Goal: Transaction & Acquisition: Purchase product/service

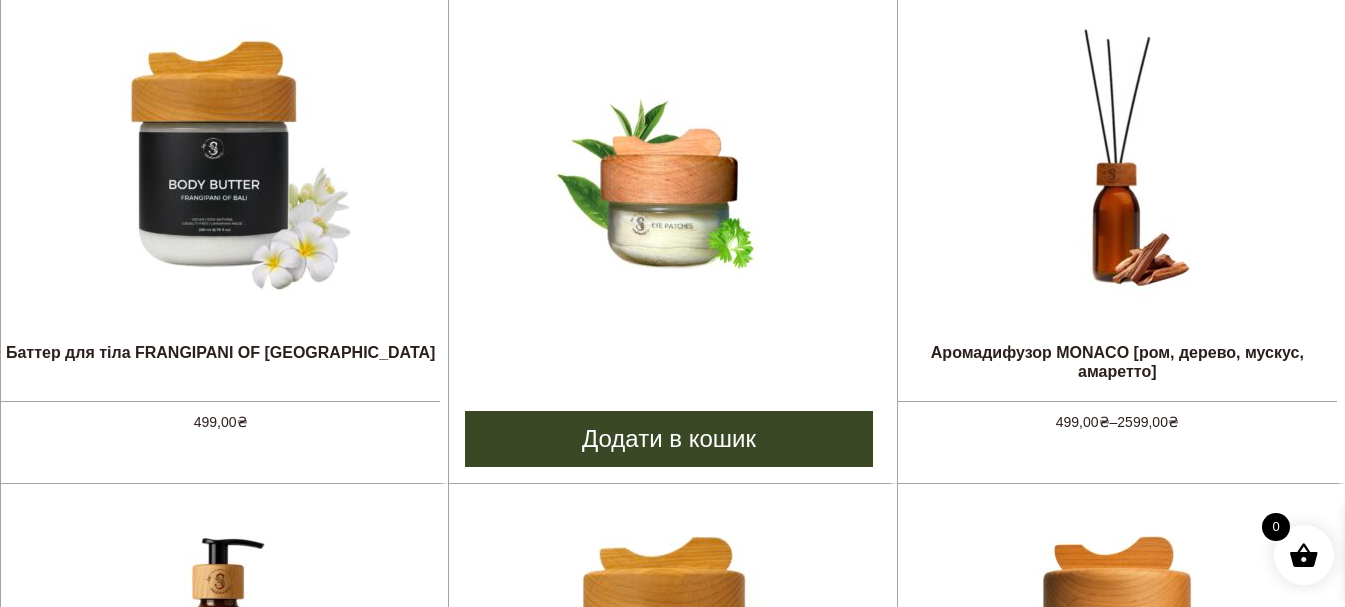
scroll to position [900, 0]
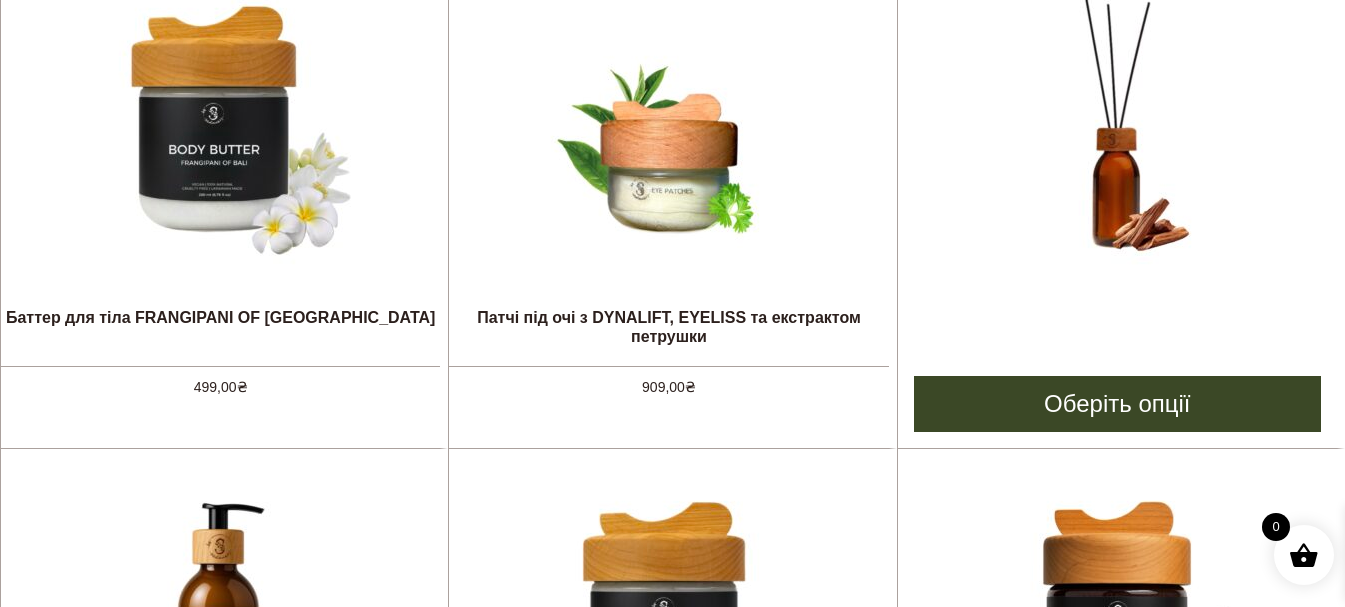
click at [1117, 212] on img at bounding box center [1117, 126] width 300 height 300
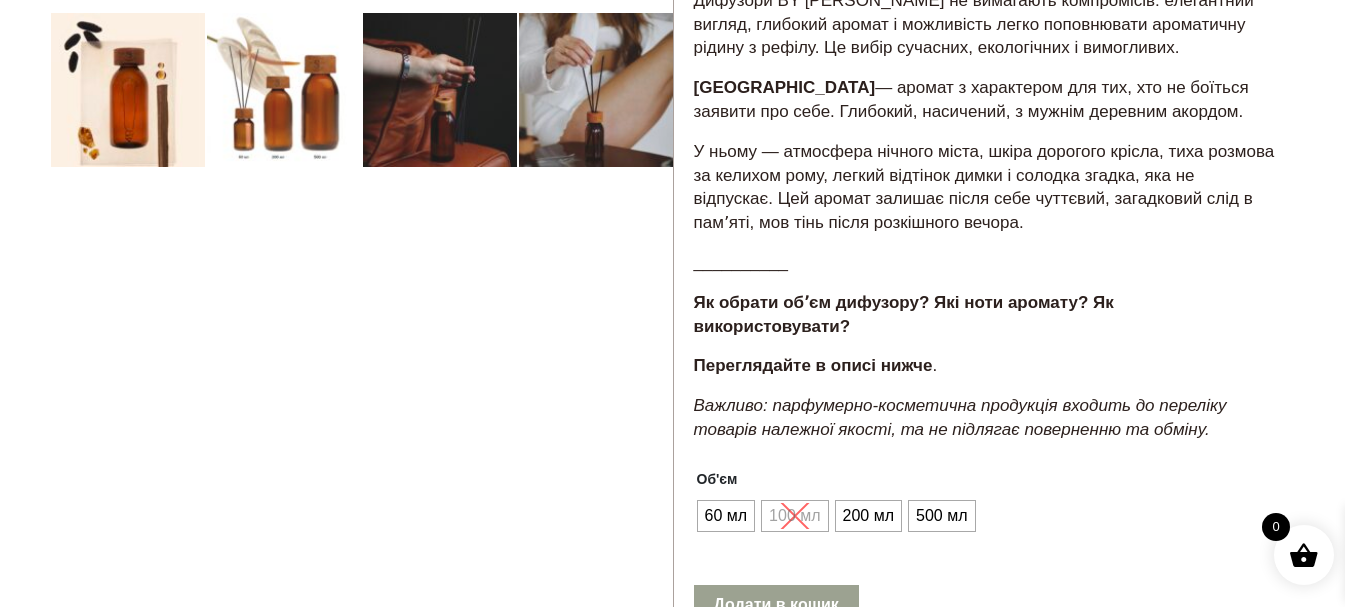
scroll to position [700, 0]
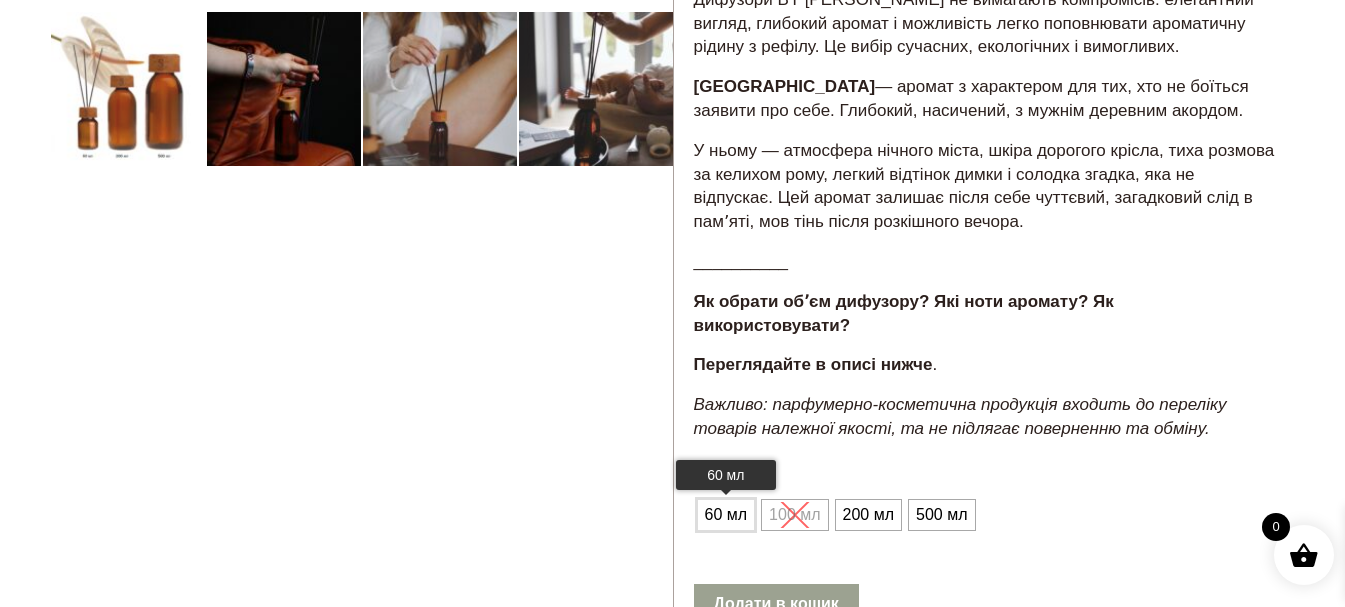
click at [728, 499] on span "60 мл" at bounding box center [726, 515] width 53 height 32
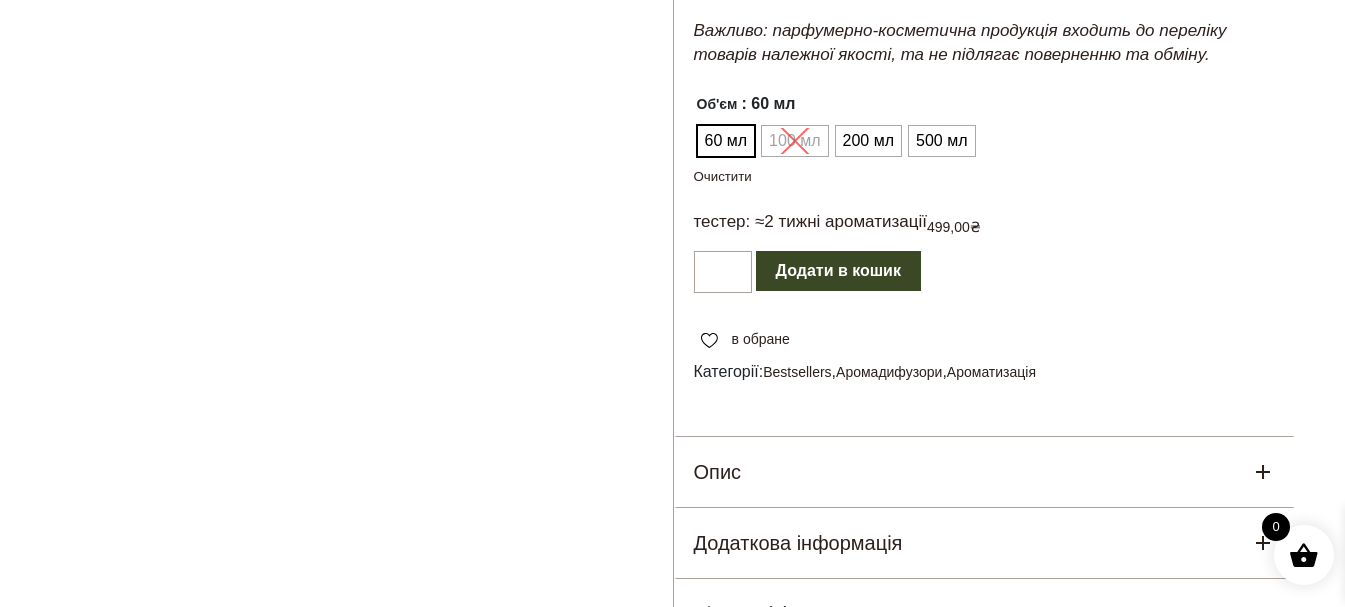
scroll to position [1100, 0]
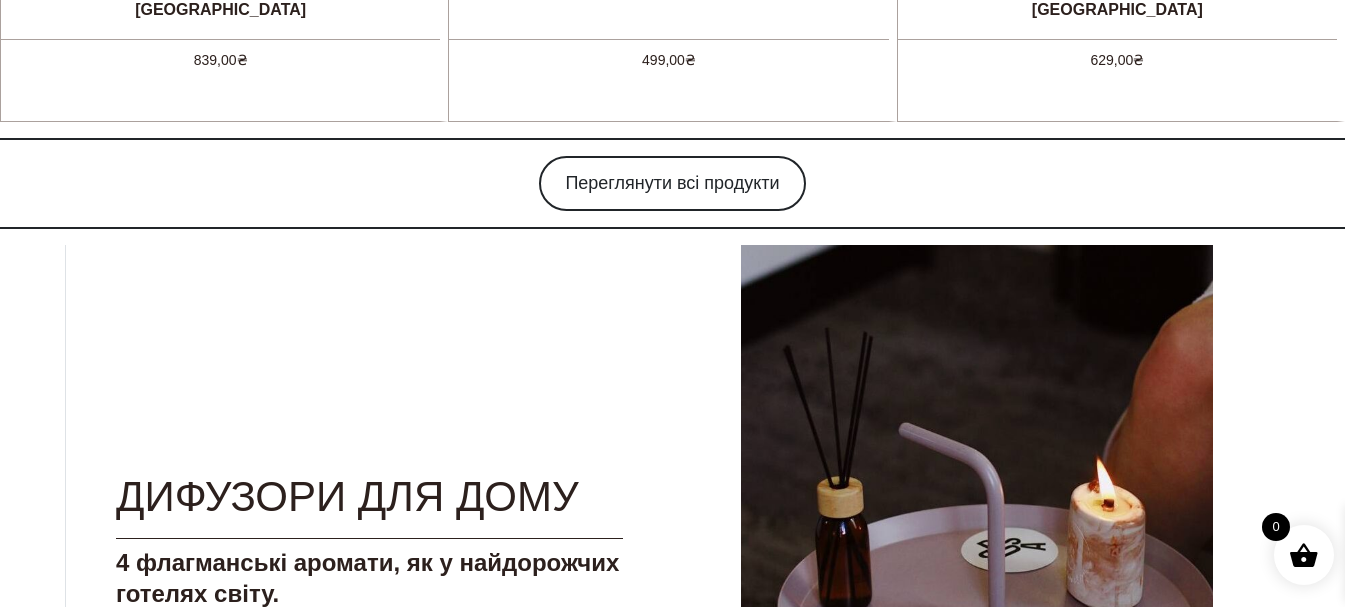
scroll to position [1700, 0]
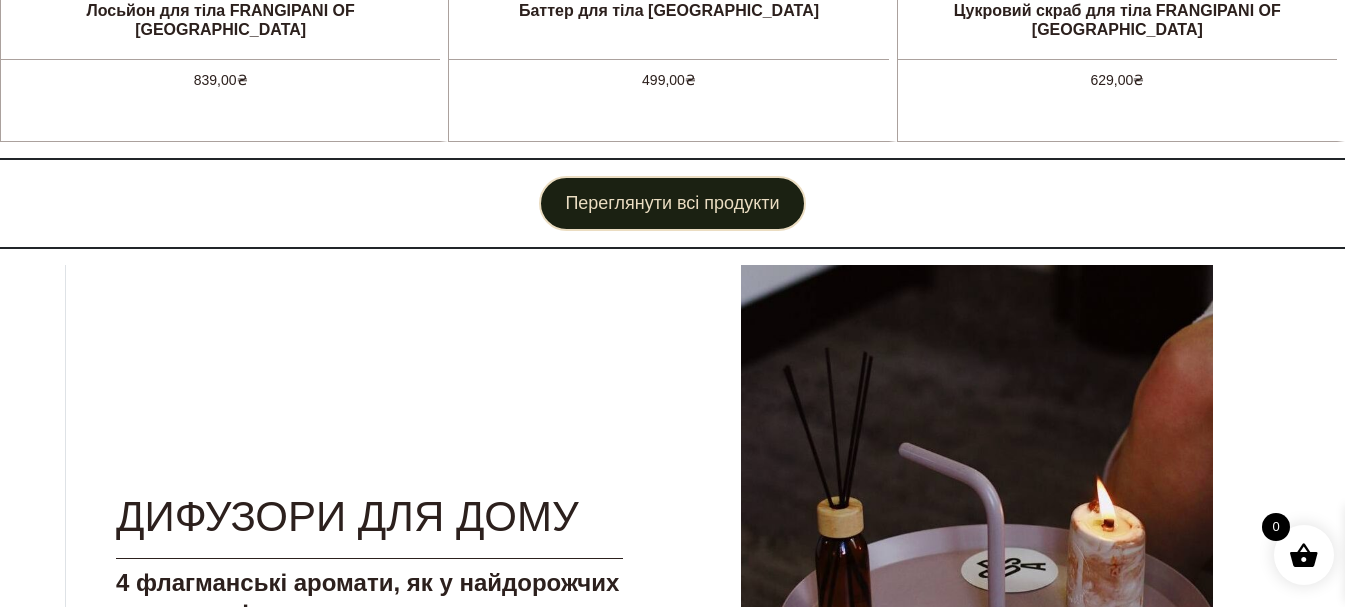
click at [645, 201] on link "Переглянути всі продукти" at bounding box center [672, 203] width 266 height 55
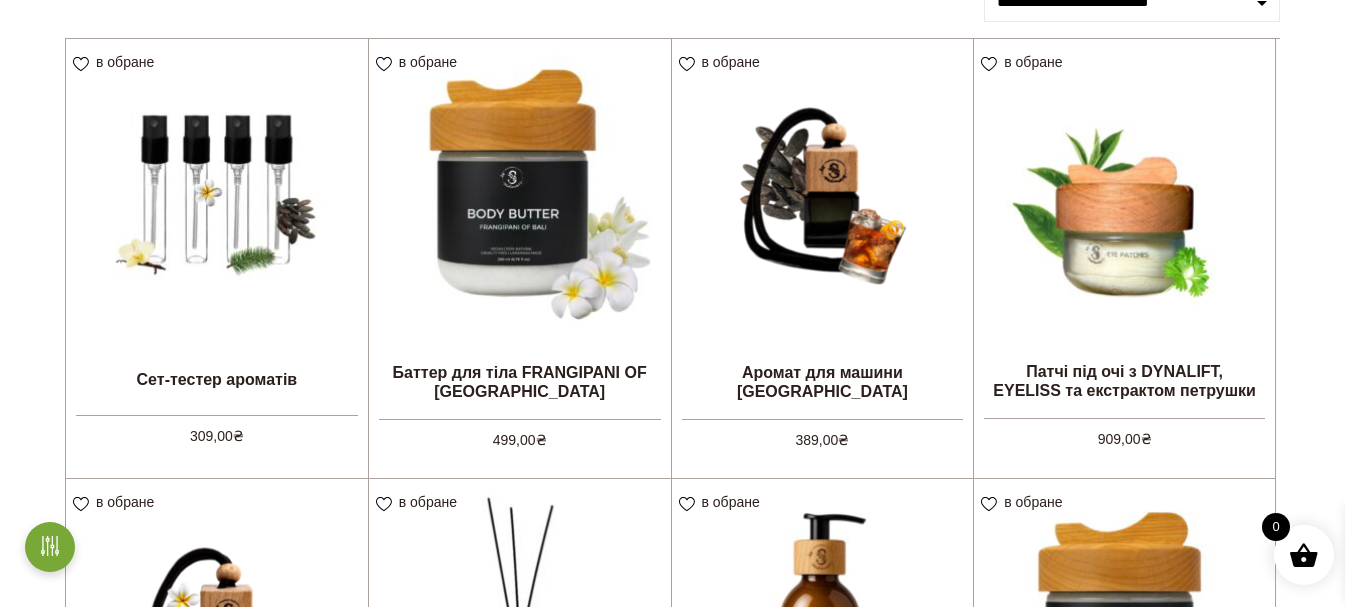
scroll to position [400, 0]
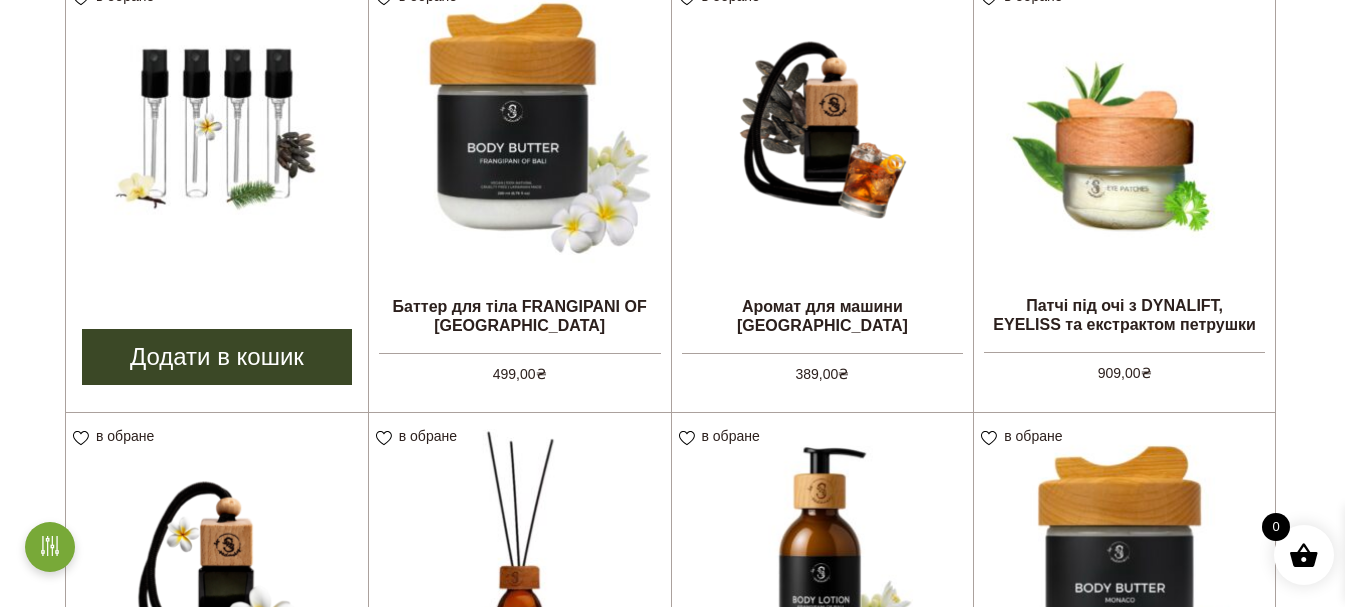
click at [214, 173] on img at bounding box center [217, 124] width 302 height 302
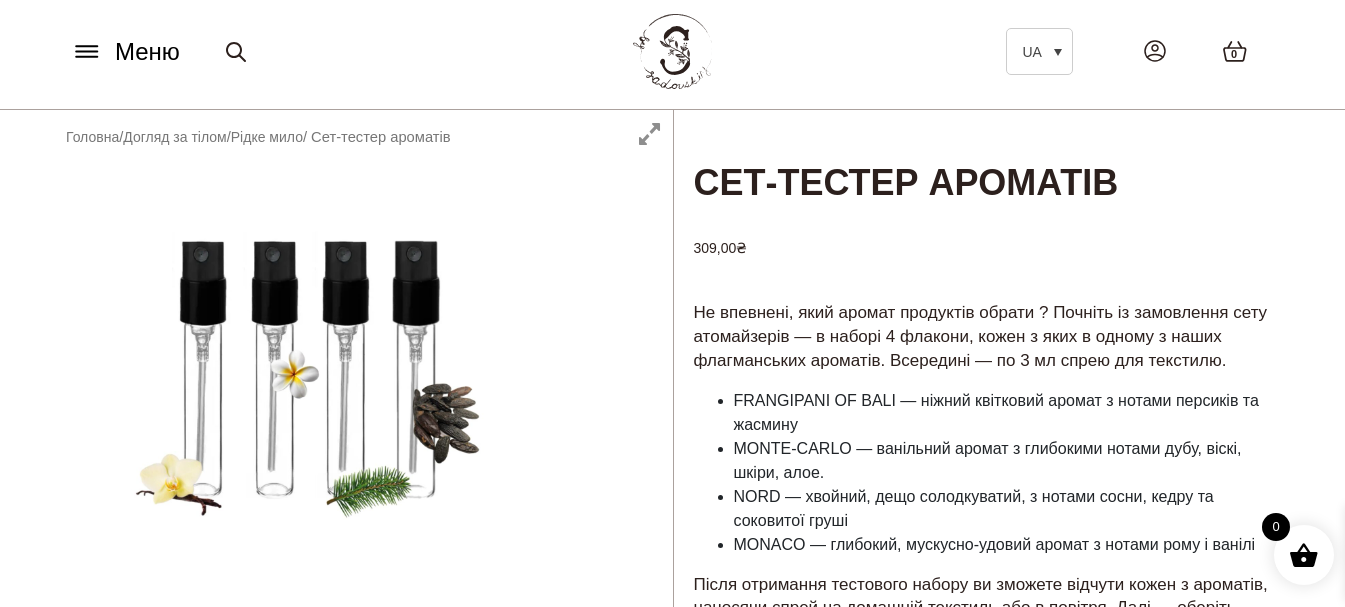
scroll to position [100, 0]
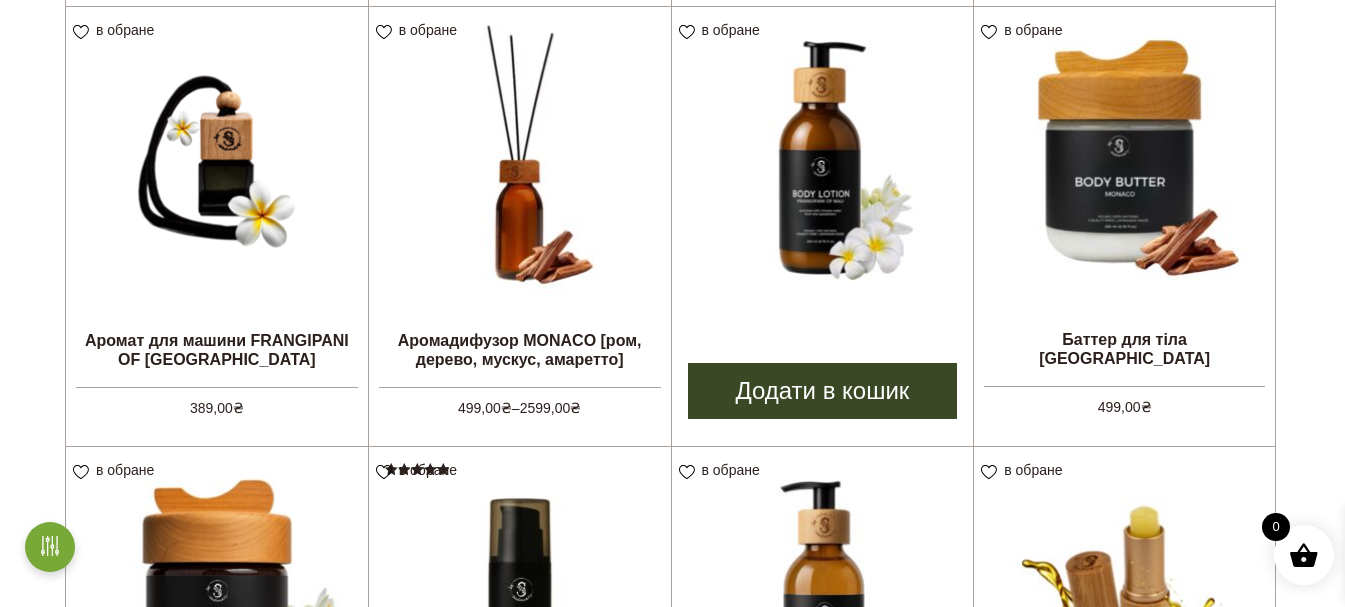
scroll to position [807, 0]
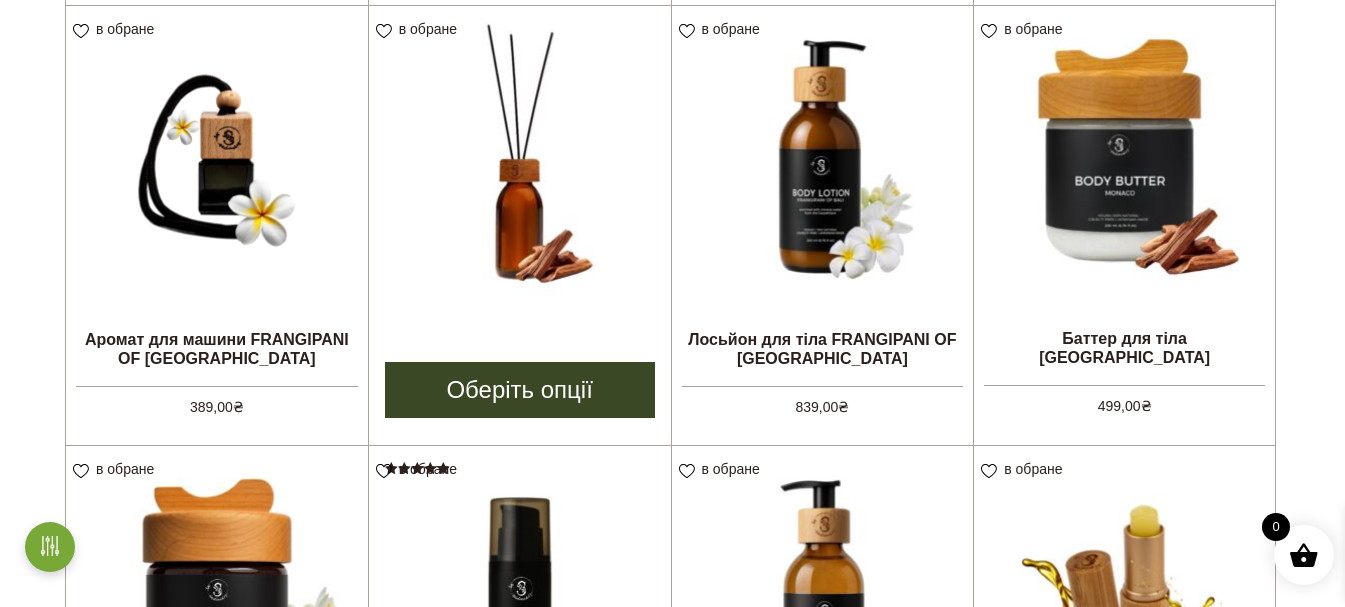
click at [519, 225] on img at bounding box center [520, 157] width 302 height 302
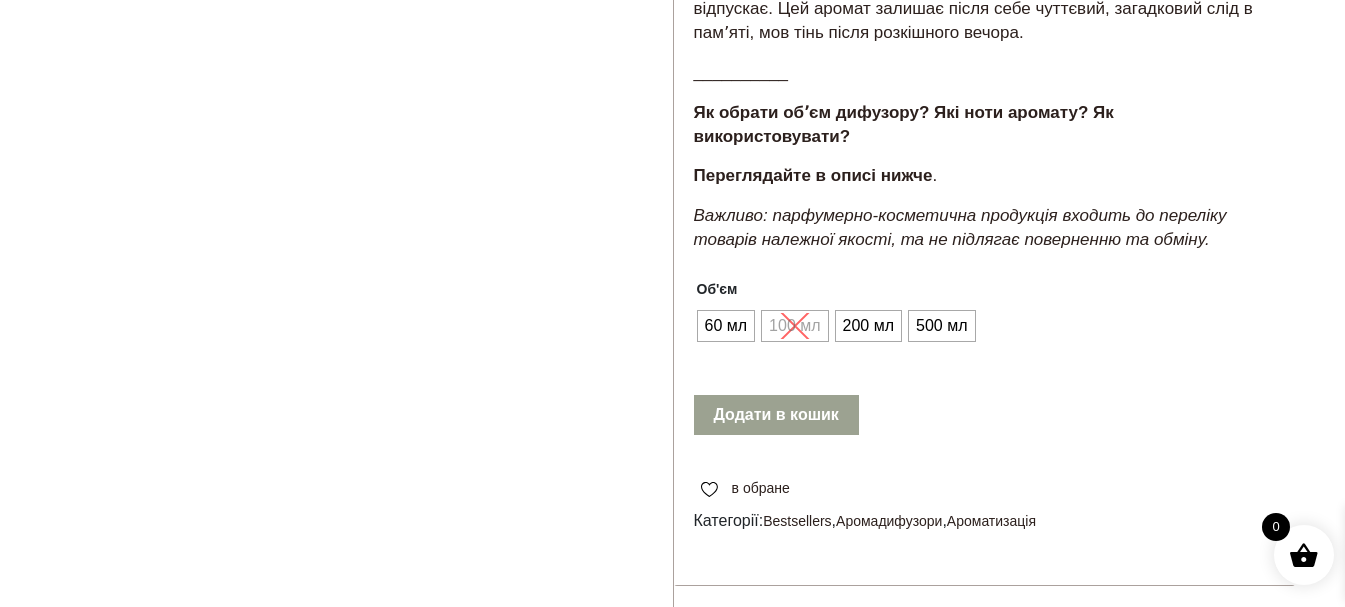
scroll to position [900, 0]
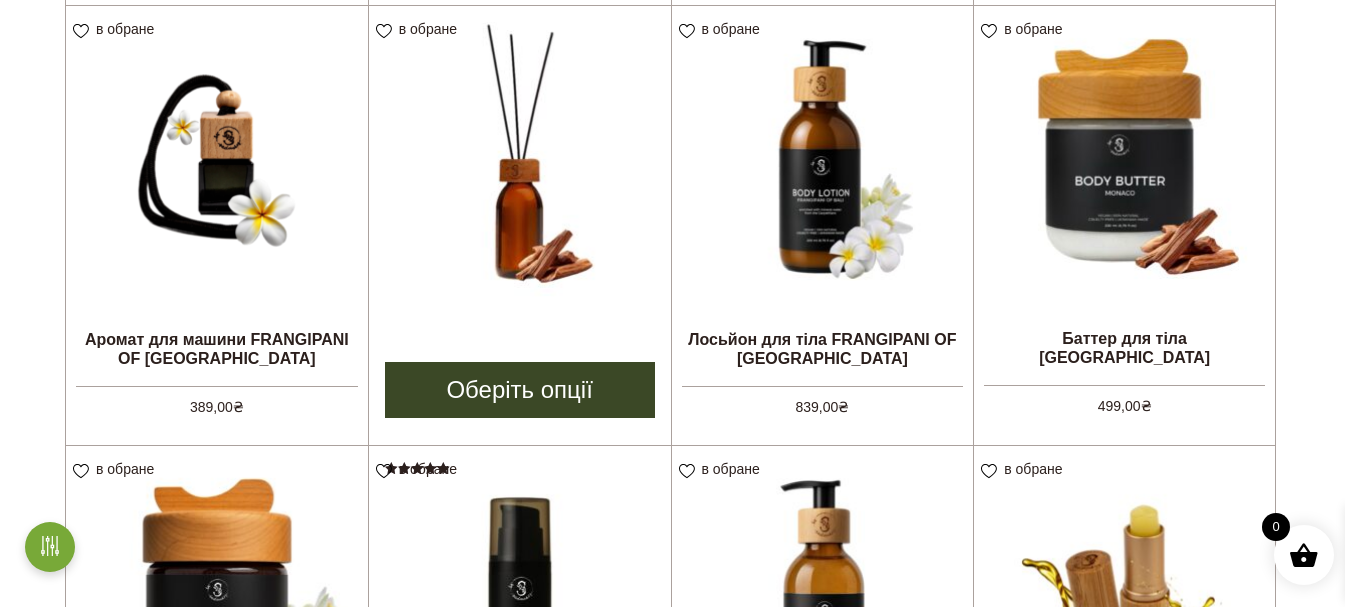
click at [504, 236] on img at bounding box center [520, 157] width 302 height 302
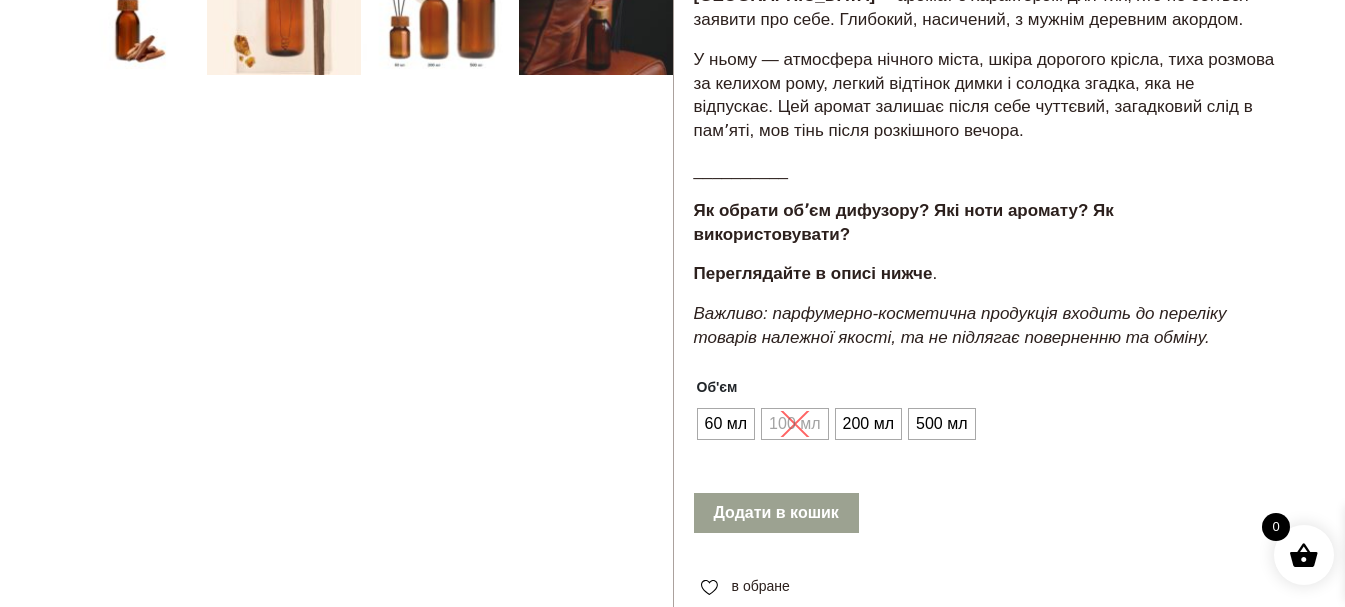
scroll to position [900, 0]
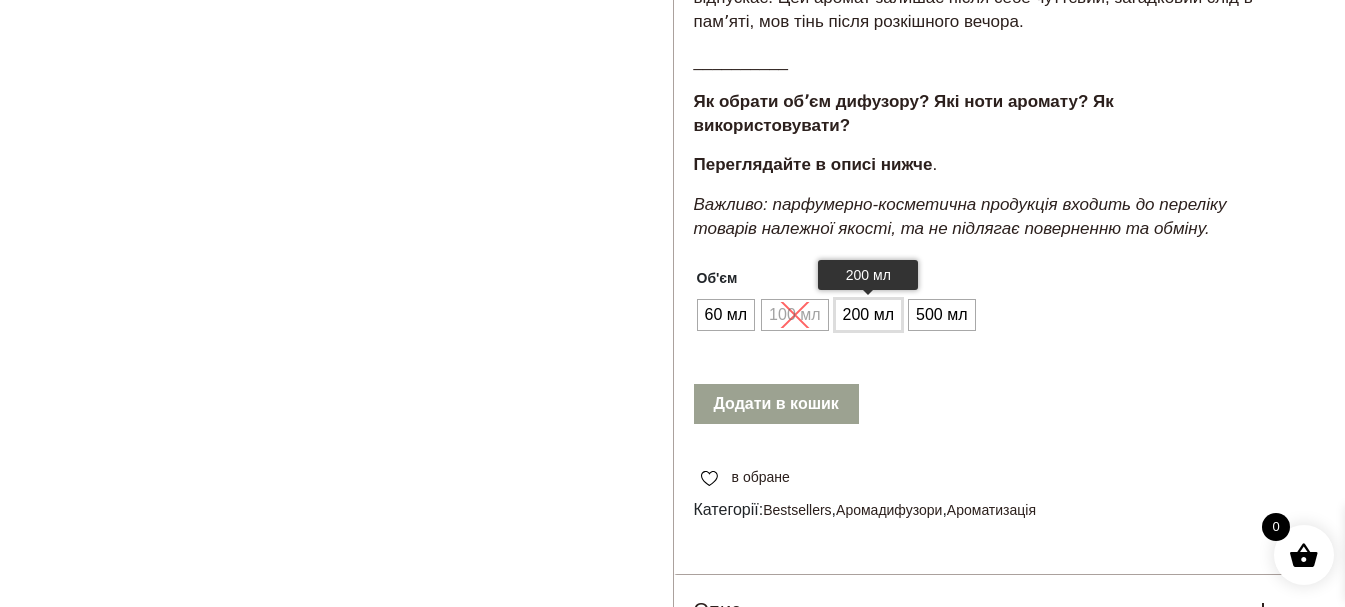
click at [869, 299] on span "200 мл" at bounding box center [868, 315] width 61 height 32
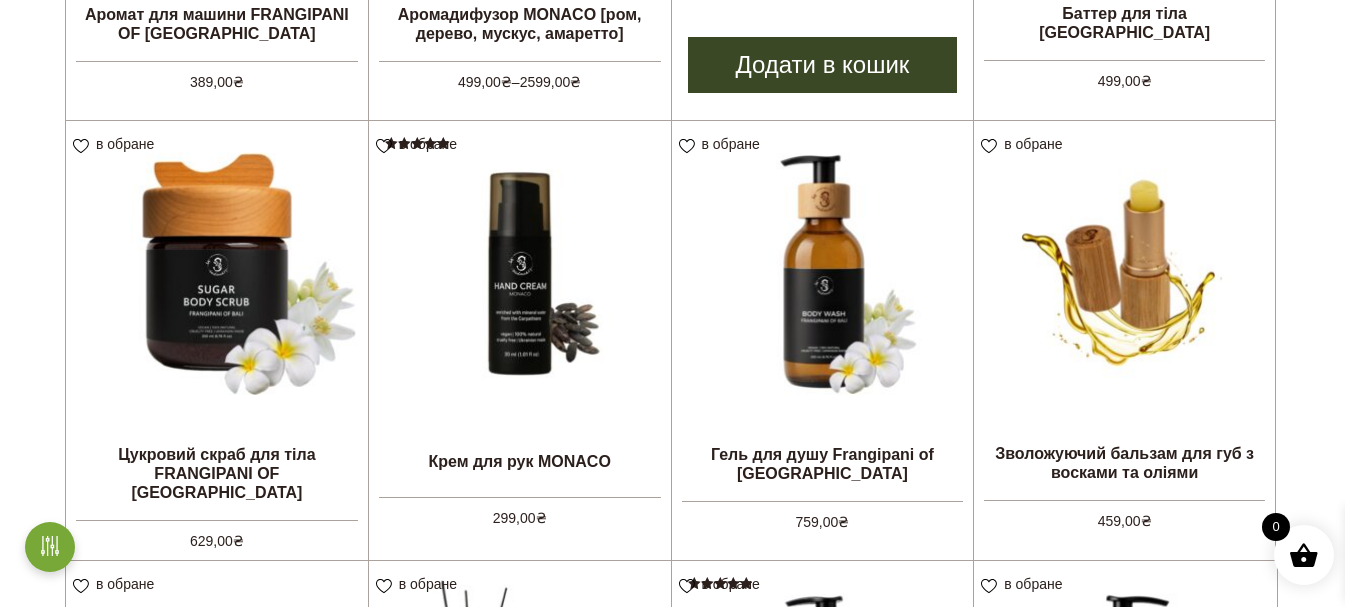
scroll to position [1207, 0]
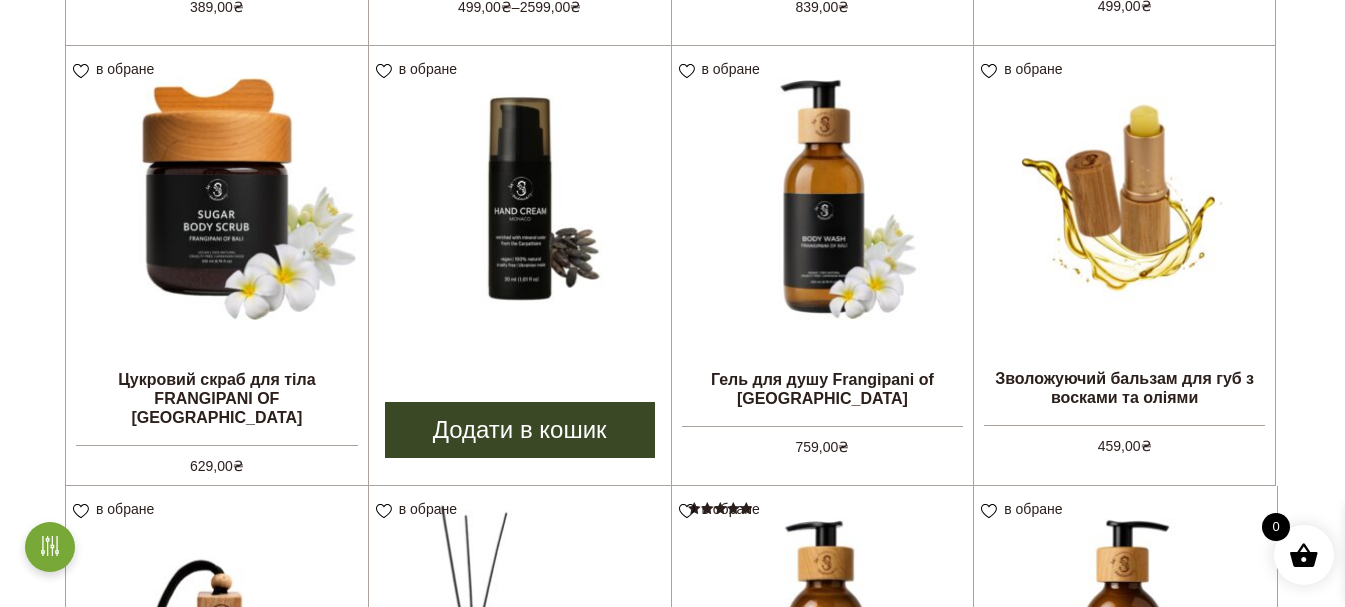
click at [515, 223] on img at bounding box center [520, 197] width 302 height 302
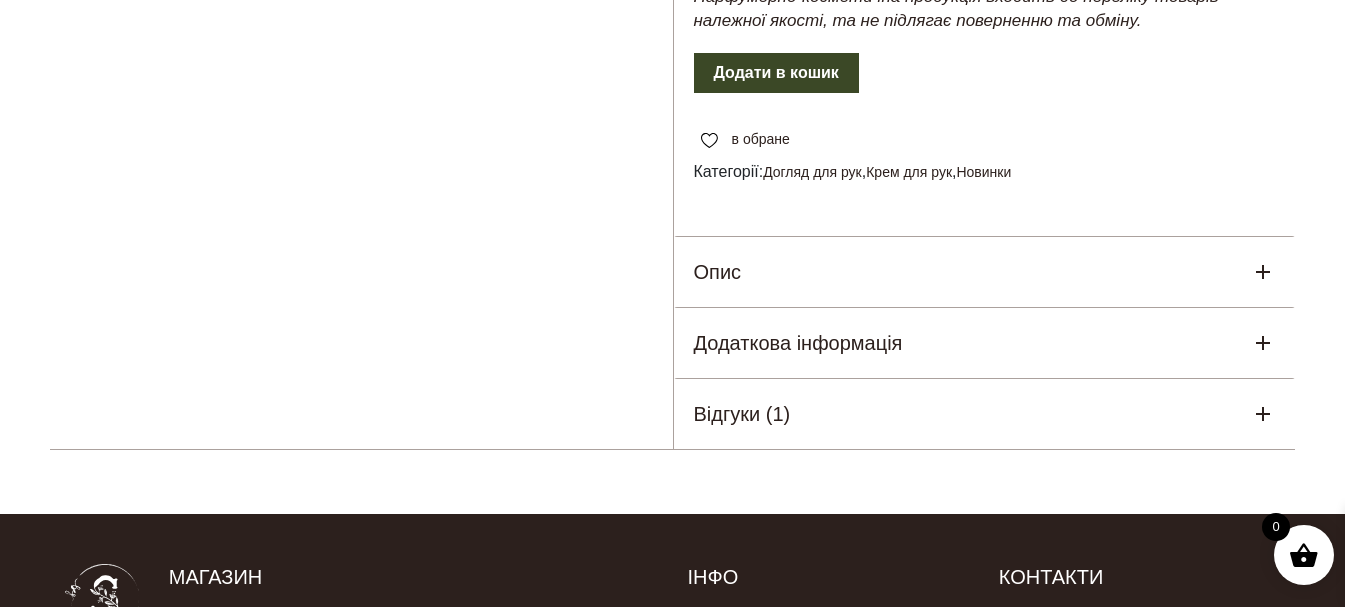
scroll to position [1000, 0]
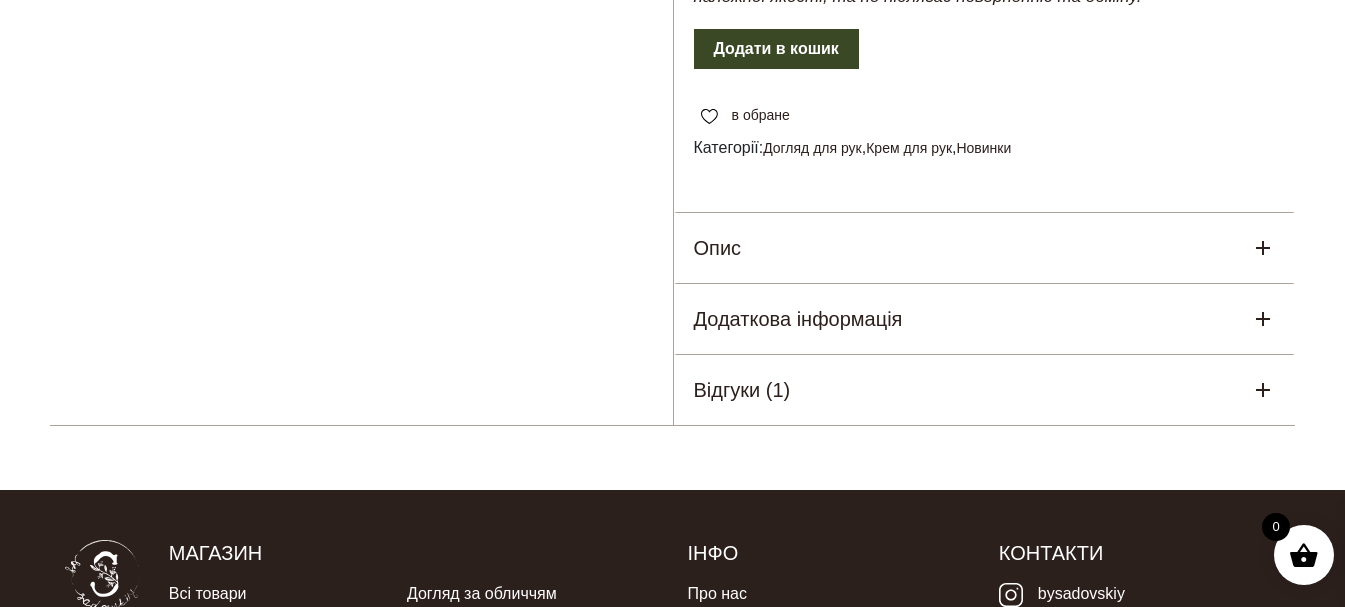
click at [729, 375] on h5 "Відгуки (1)" at bounding box center [742, 390] width 97 height 30
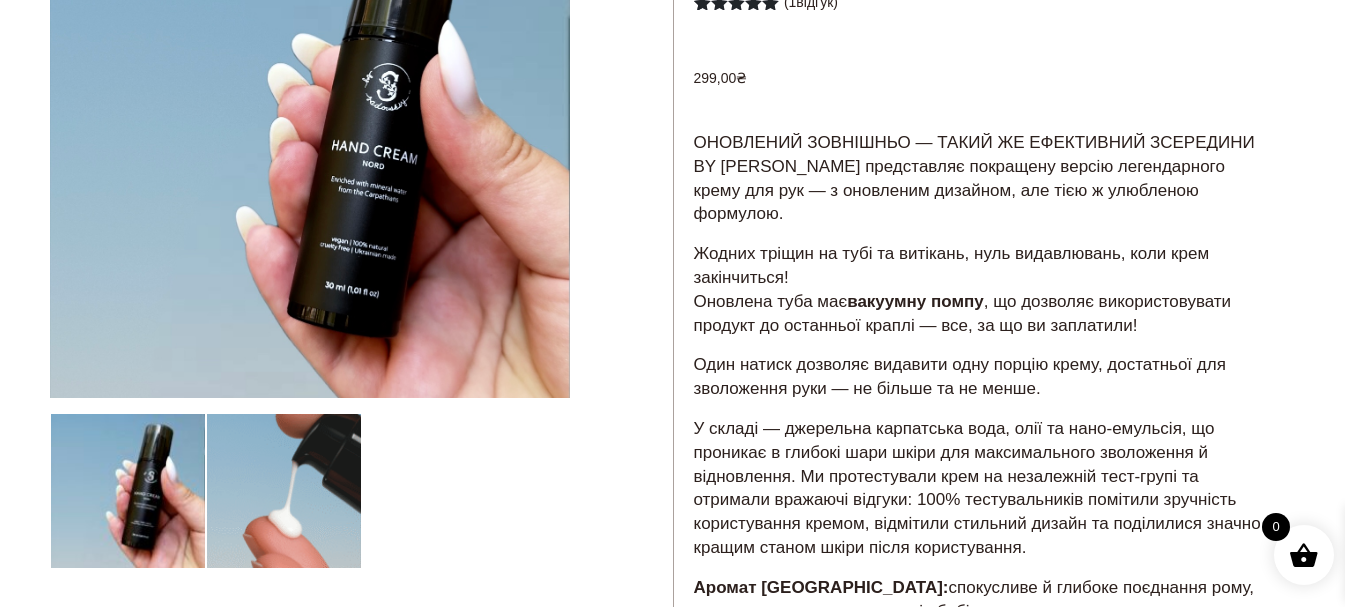
scroll to position [300, 0]
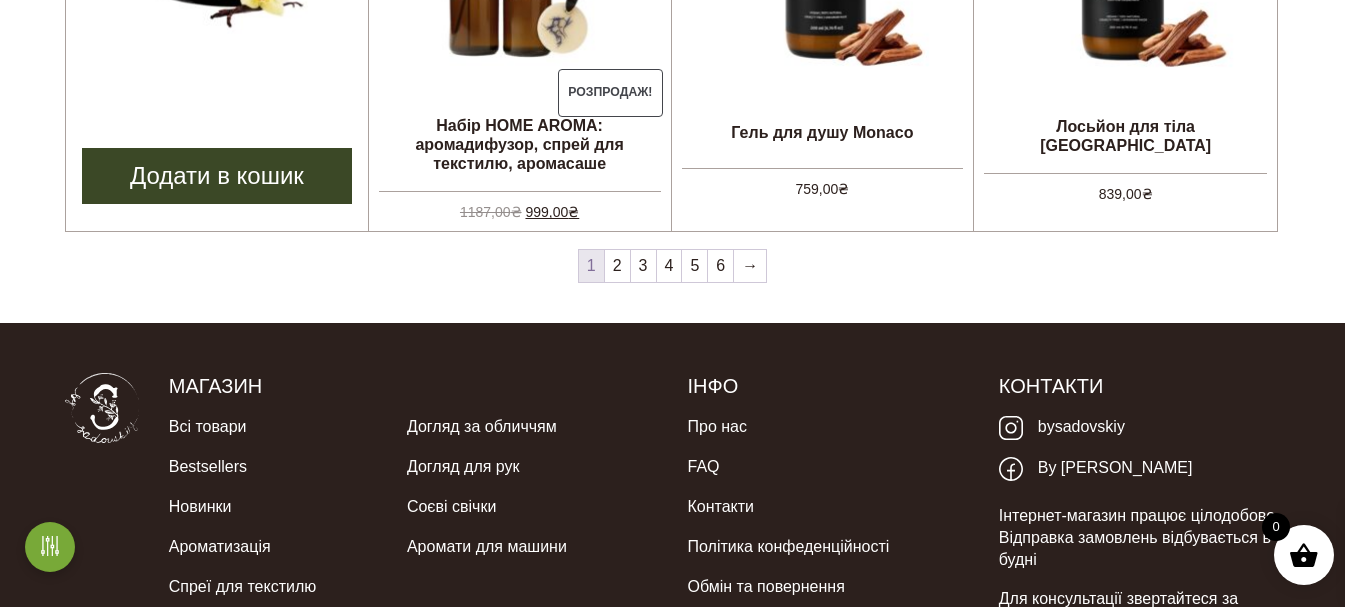
scroll to position [1907, 0]
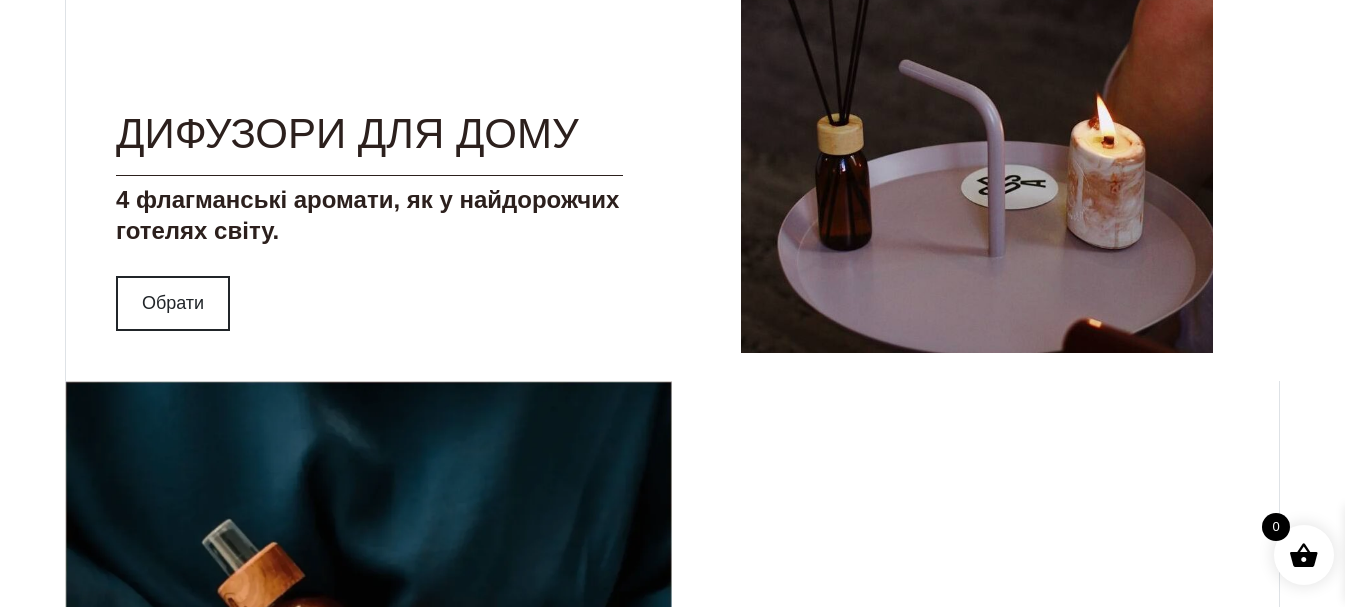
scroll to position [2000, 0]
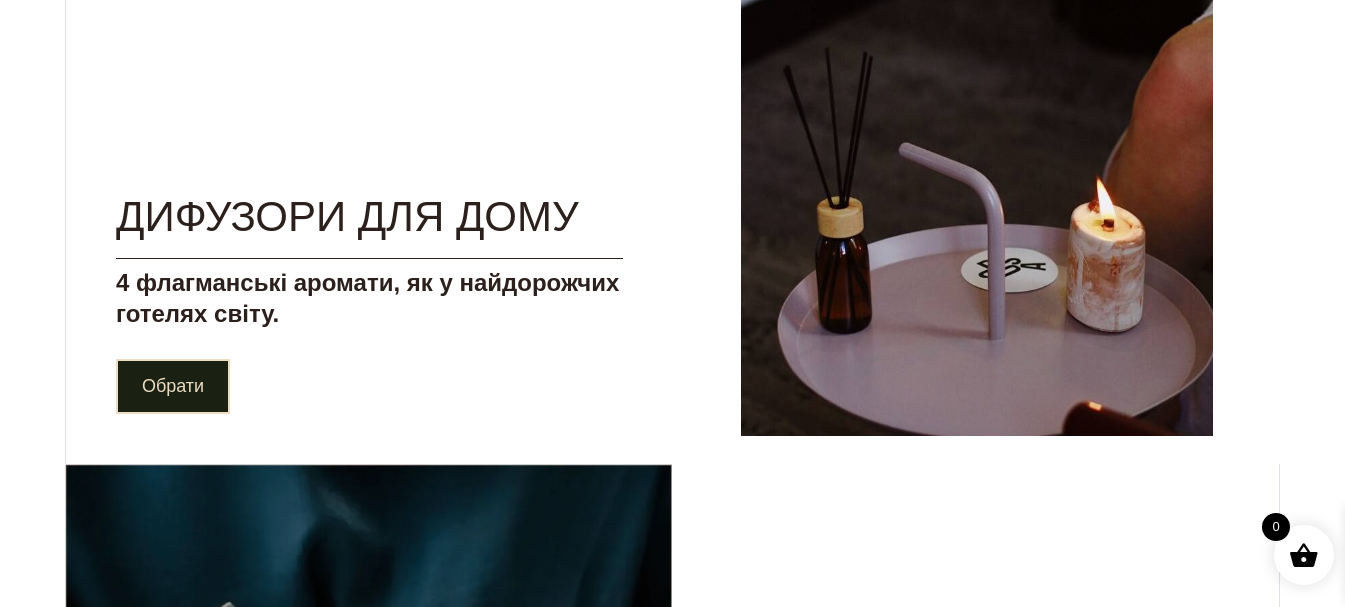
click at [194, 384] on link "Обрати" at bounding box center [173, 386] width 114 height 55
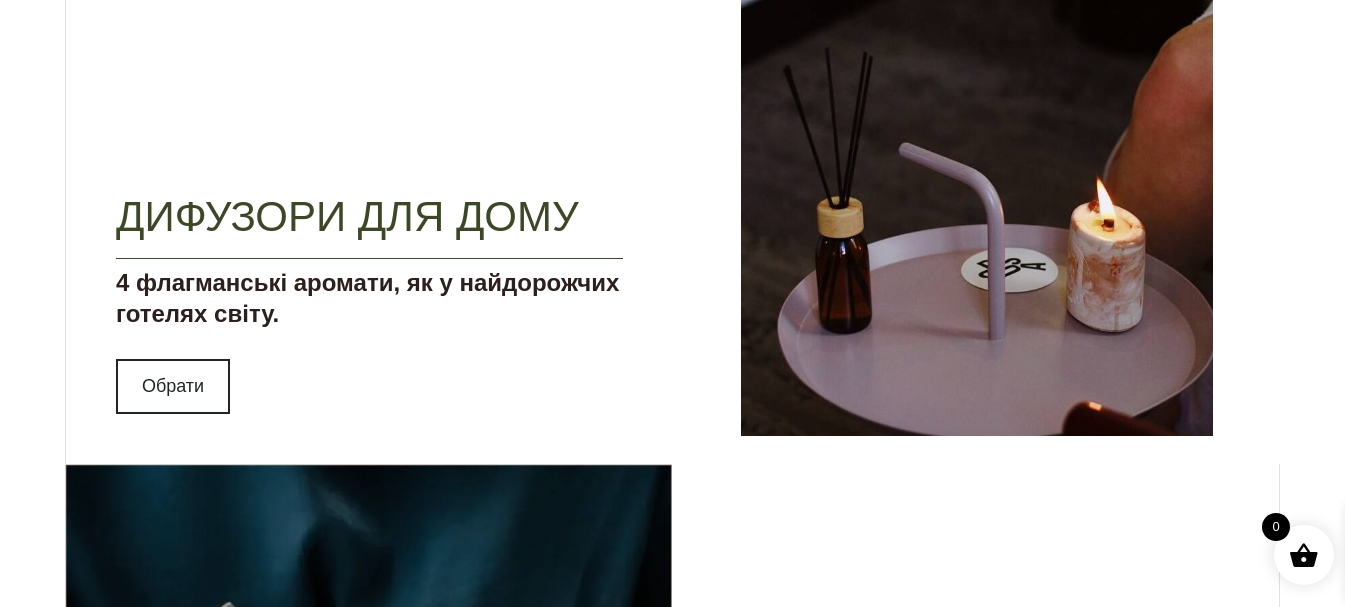
click at [320, 219] on link "Дифузори для дому" at bounding box center [347, 216] width 463 height 47
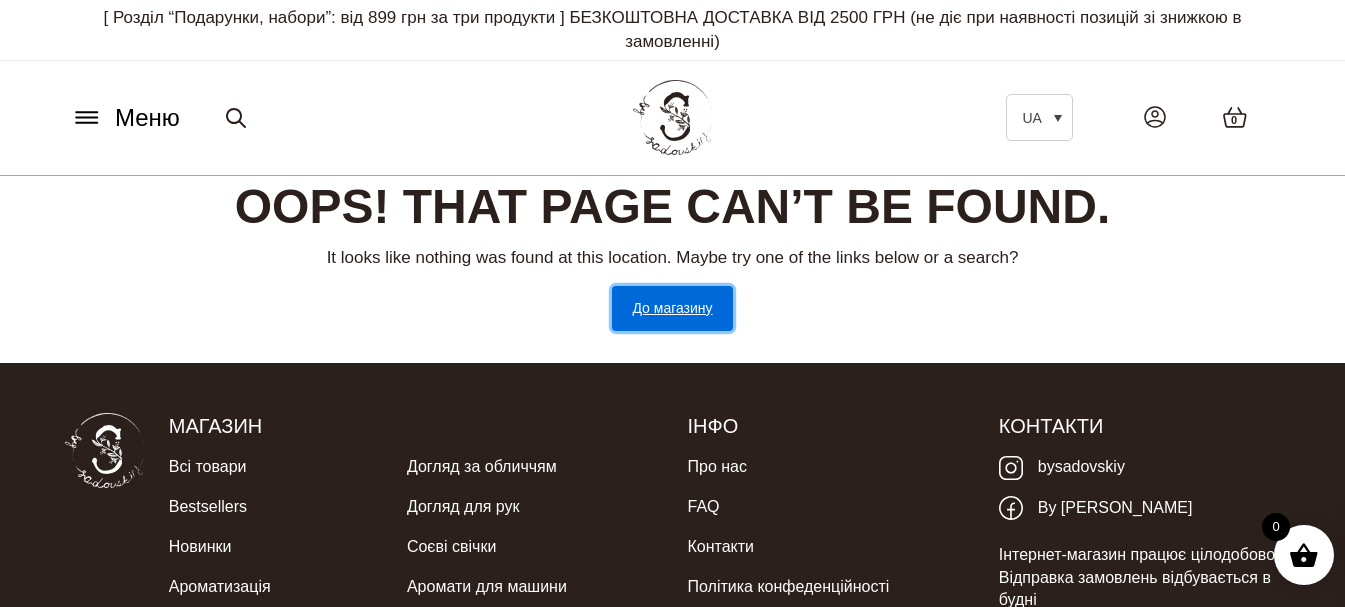
click at [711, 306] on link "До магазину" at bounding box center [672, 308] width 120 height 45
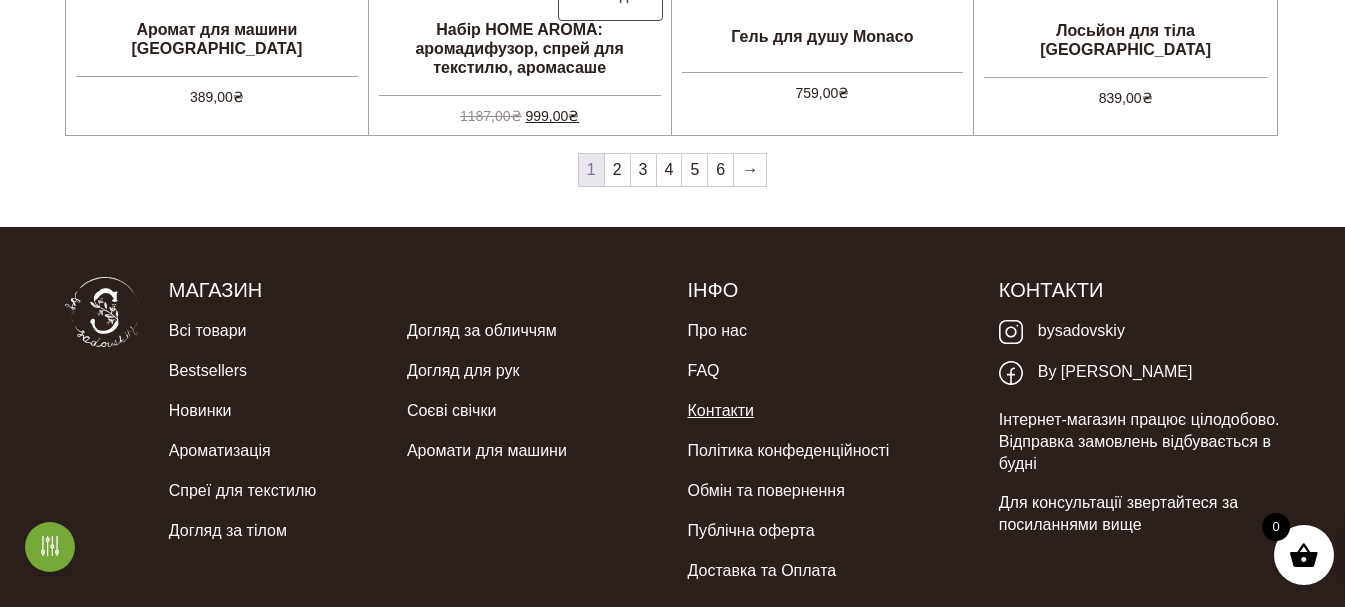
scroll to position [1693, 0]
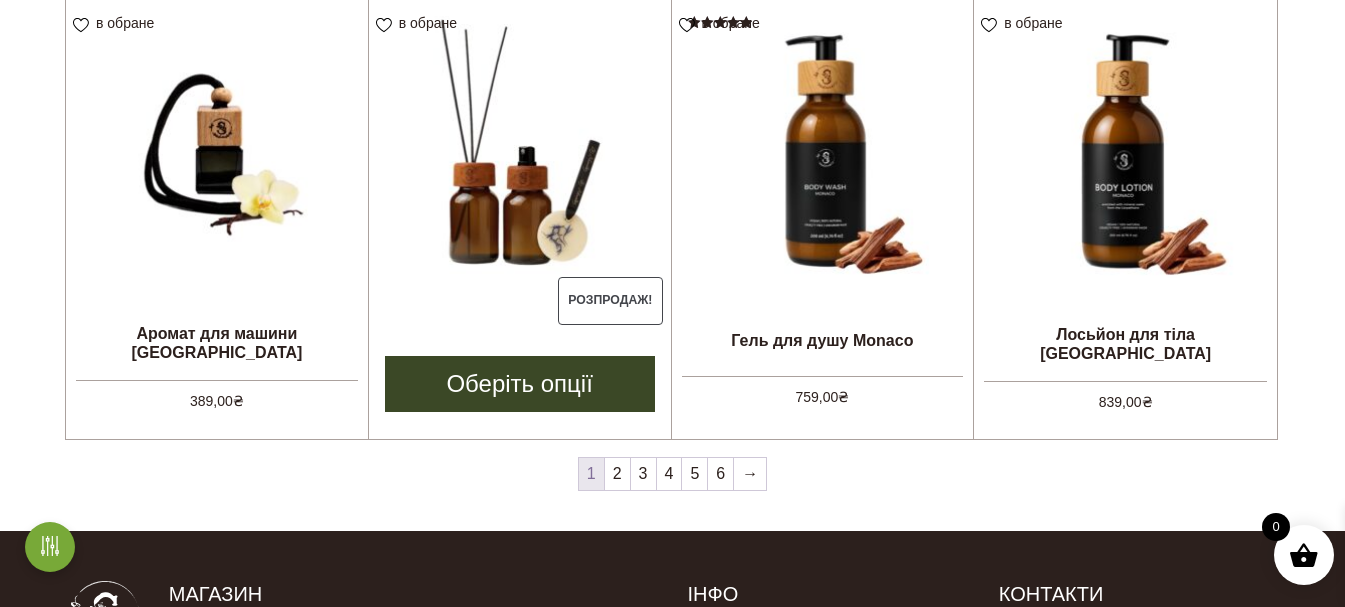
click at [543, 161] on img at bounding box center [520, 151] width 302 height 302
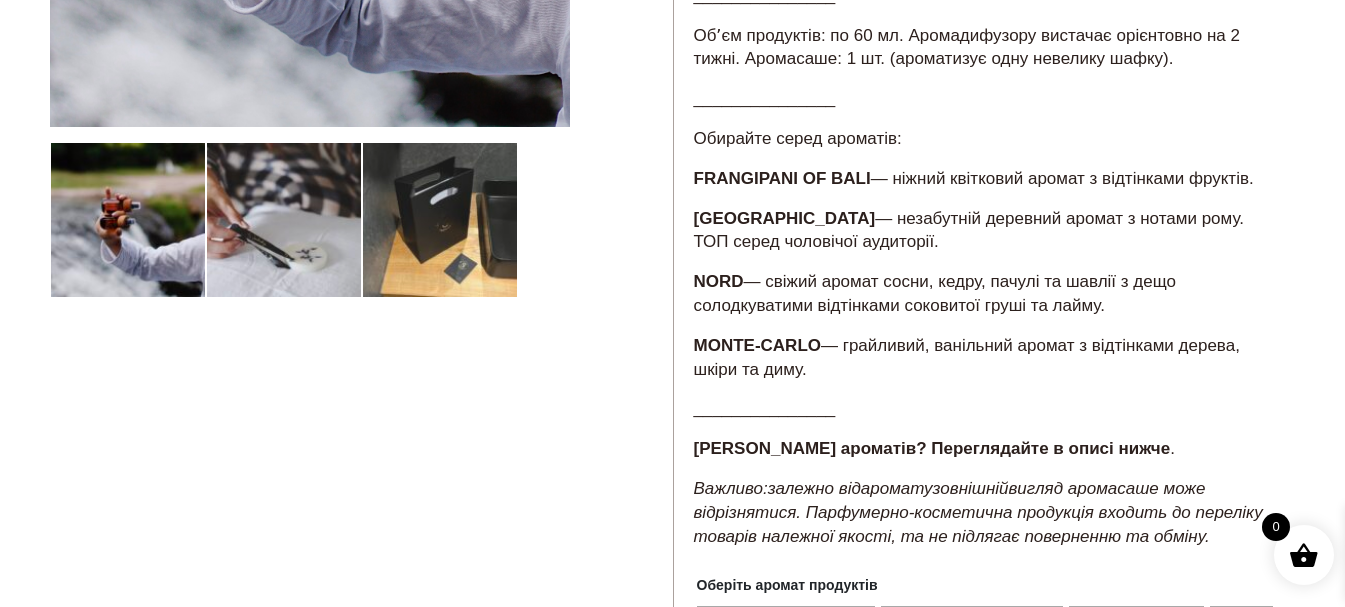
scroll to position [600, 0]
